Goal: Task Accomplishment & Management: Use online tool/utility

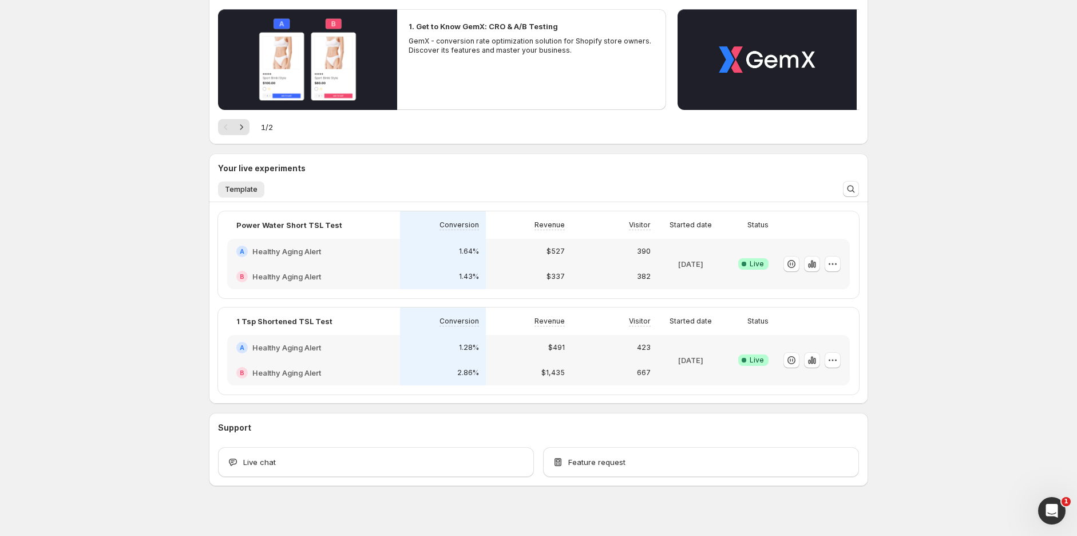
scroll to position [137, 0]
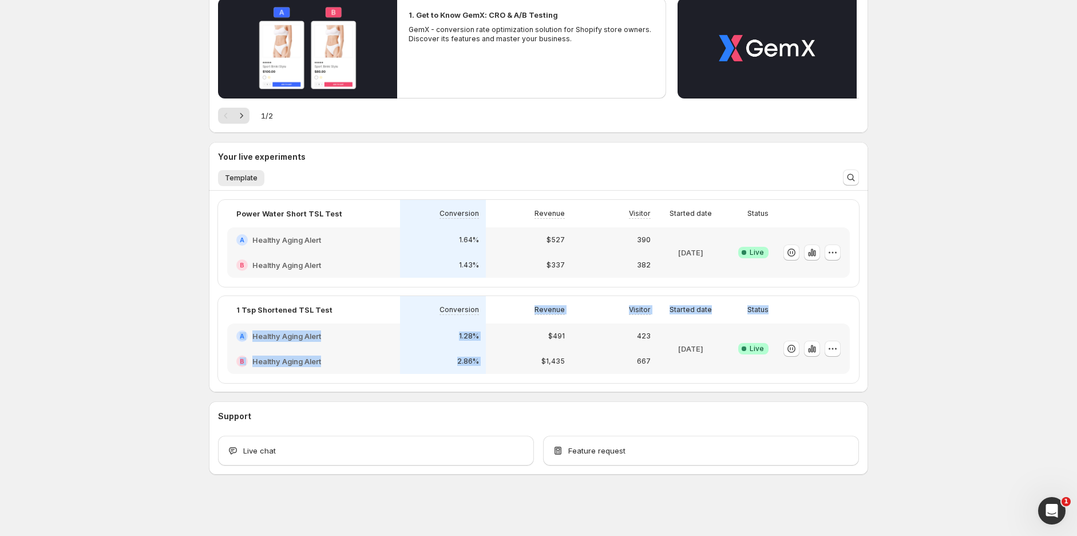
click at [517, 322] on div "1 Tsp Shortened TSL Test Conversion Revenue Visitor Started date Status A Healt…" at bounding box center [538, 339] width 641 height 87
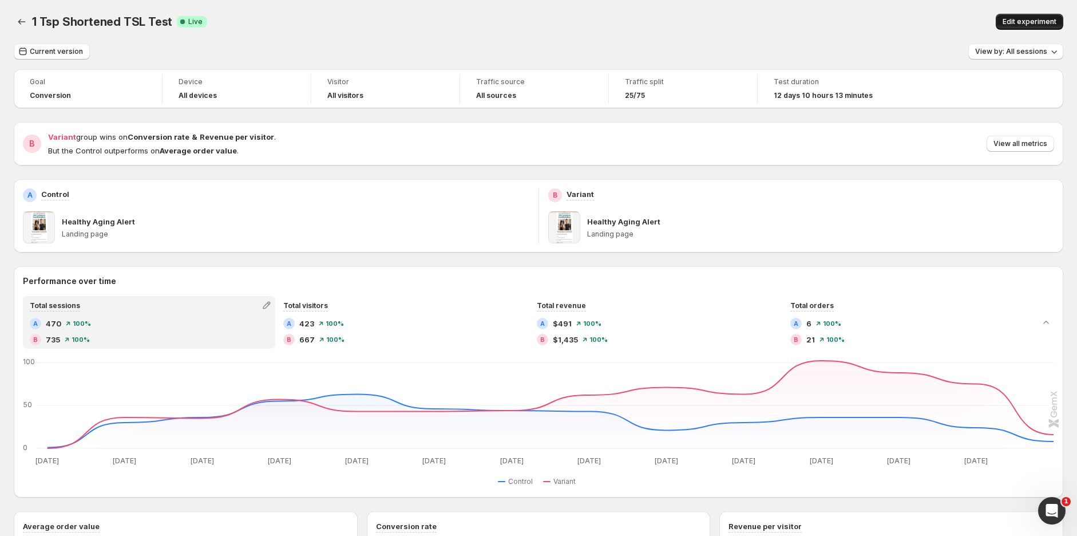
click at [1034, 18] on span "Edit experiment" at bounding box center [1030, 21] width 54 height 9
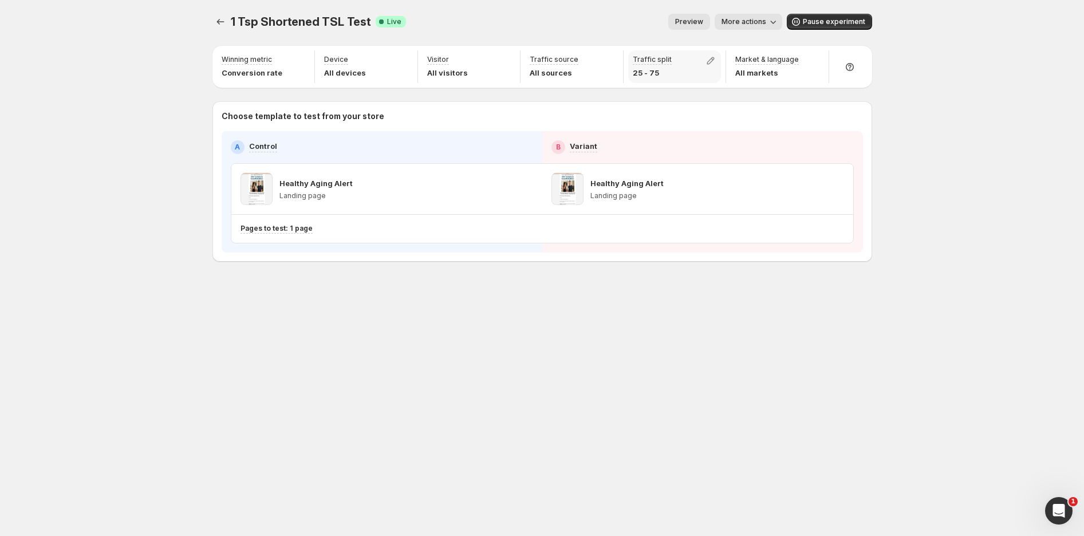
click at [657, 70] on p "25 - 75" at bounding box center [652, 72] width 39 height 11
click at [713, 64] on icon "button" at bounding box center [710, 60] width 11 height 11
drag, startPoint x: 669, startPoint y: 88, endPoint x: 662, endPoint y: 87, distance: 6.4
type input "**"
click at [662, 87] on input "range" at bounding box center [709, 85] width 165 height 16
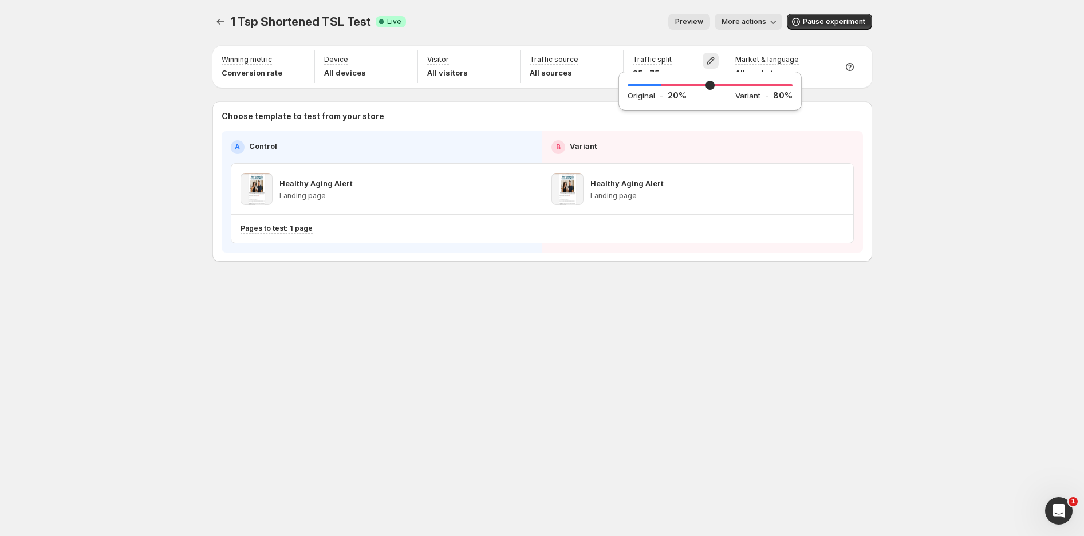
click at [1008, 127] on div "1 Tsp Shortened TSL Test. This page is ready 1 Tsp Shortened TSL Test Success C…" at bounding box center [542, 268] width 1084 height 536
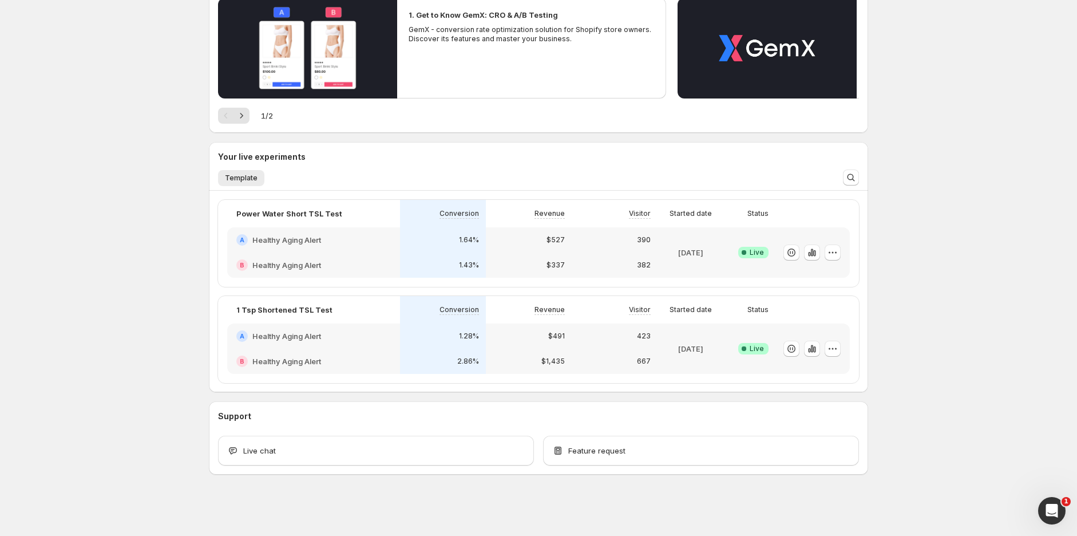
click at [453, 261] on div "1.43%" at bounding box center [443, 264] width 72 height 11
